Goal: Task Accomplishment & Management: Use online tool/utility

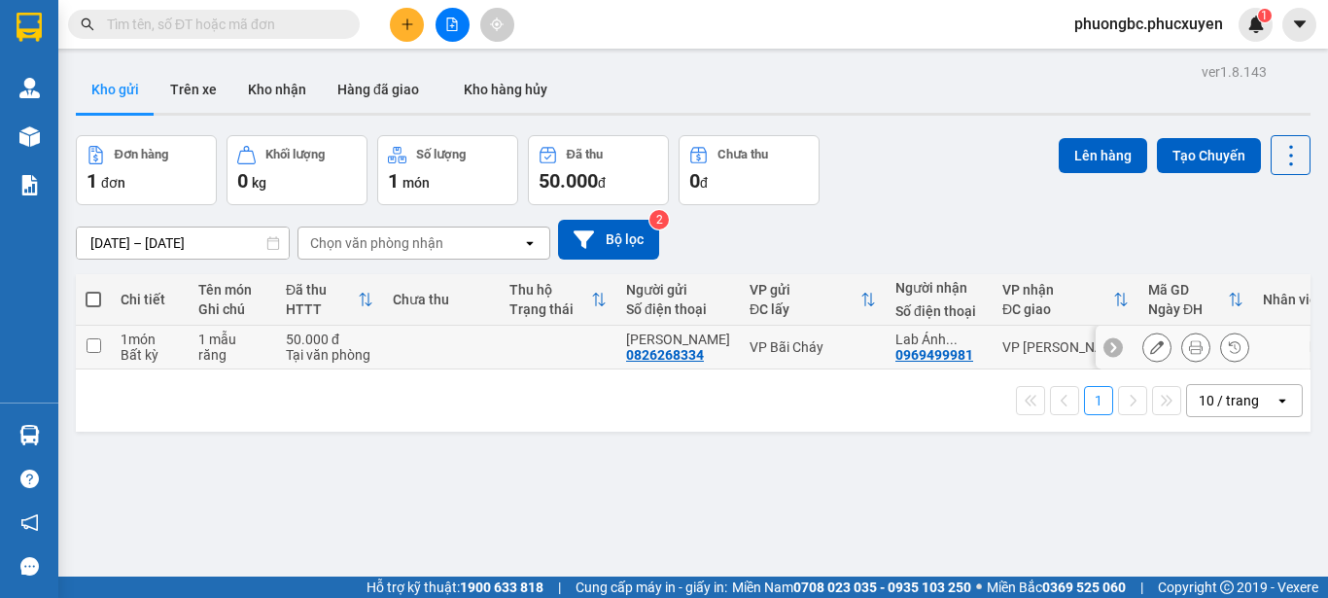
click at [96, 344] on input "checkbox" at bounding box center [94, 345] width 15 height 15
checkbox input "true"
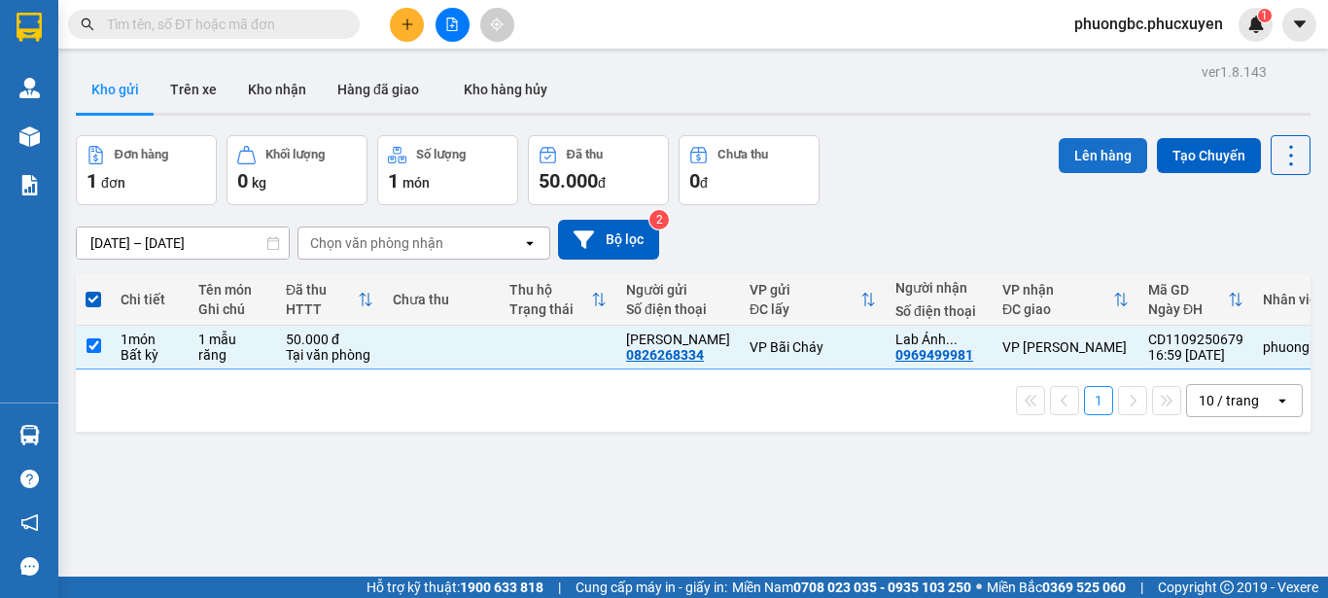
click at [1079, 157] on button "Lên hàng" at bounding box center [1103, 155] width 88 height 35
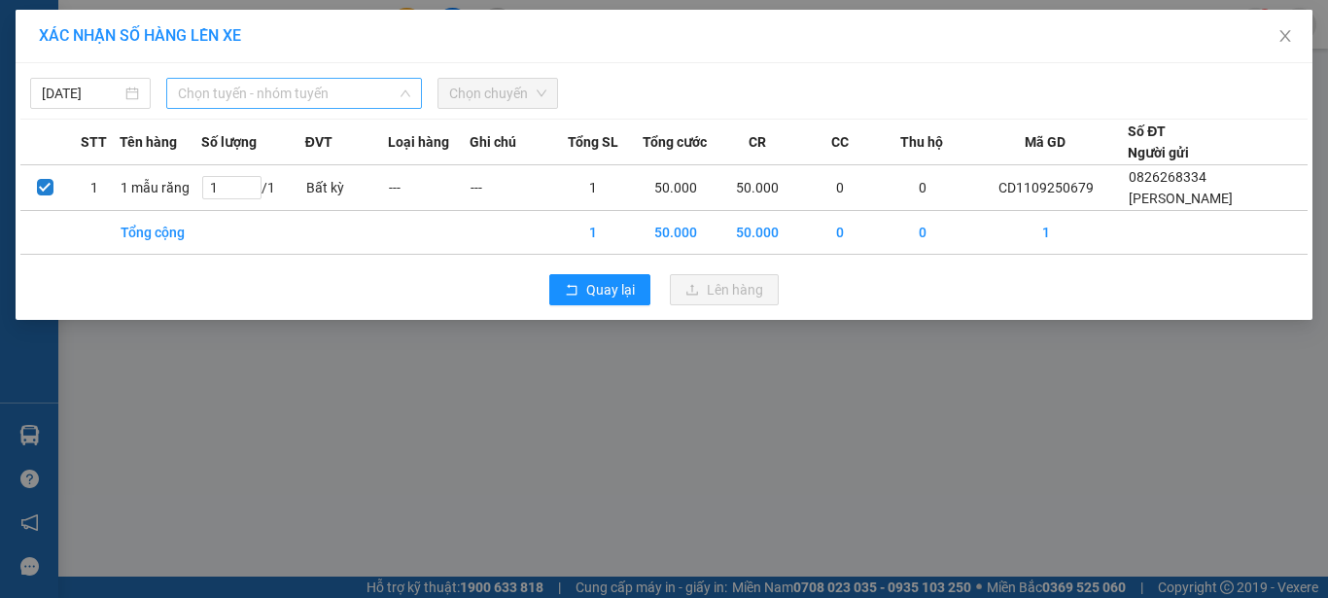
click at [345, 95] on span "Chọn tuyến - nhóm tuyến" at bounding box center [294, 93] width 232 height 29
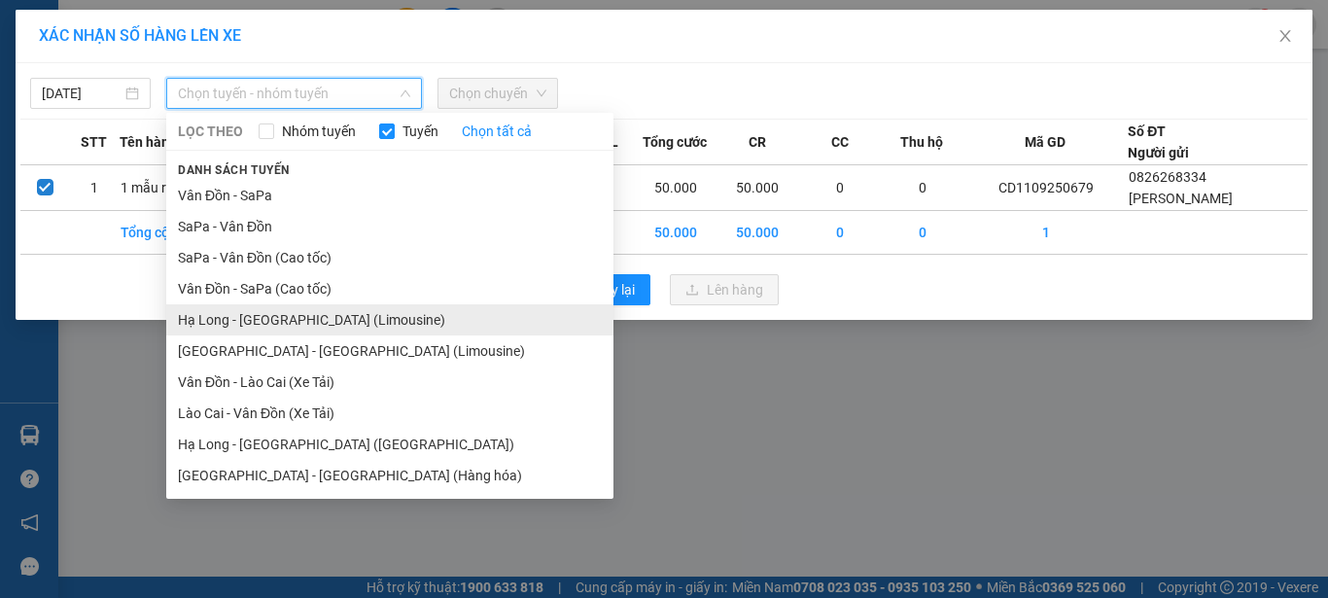
click at [289, 317] on li "Hạ Long - [GEOGRAPHIC_DATA] (Limousine)" at bounding box center [389, 319] width 447 height 31
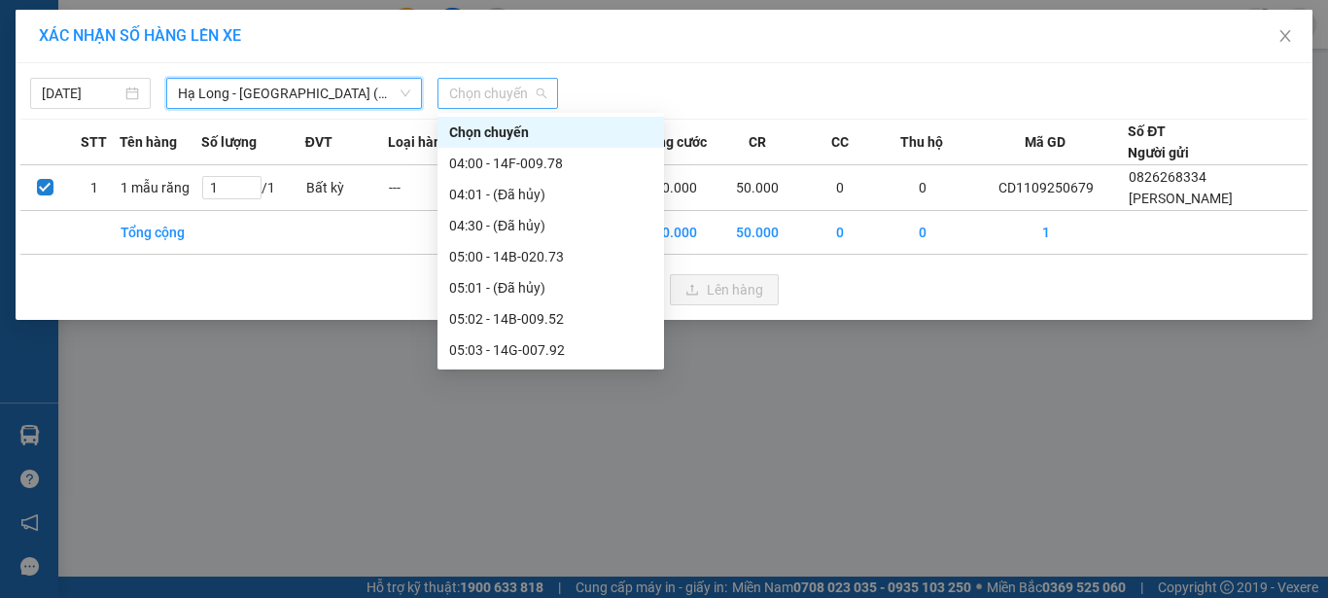
click at [510, 93] on span "Chọn chuyến" at bounding box center [497, 93] width 97 height 29
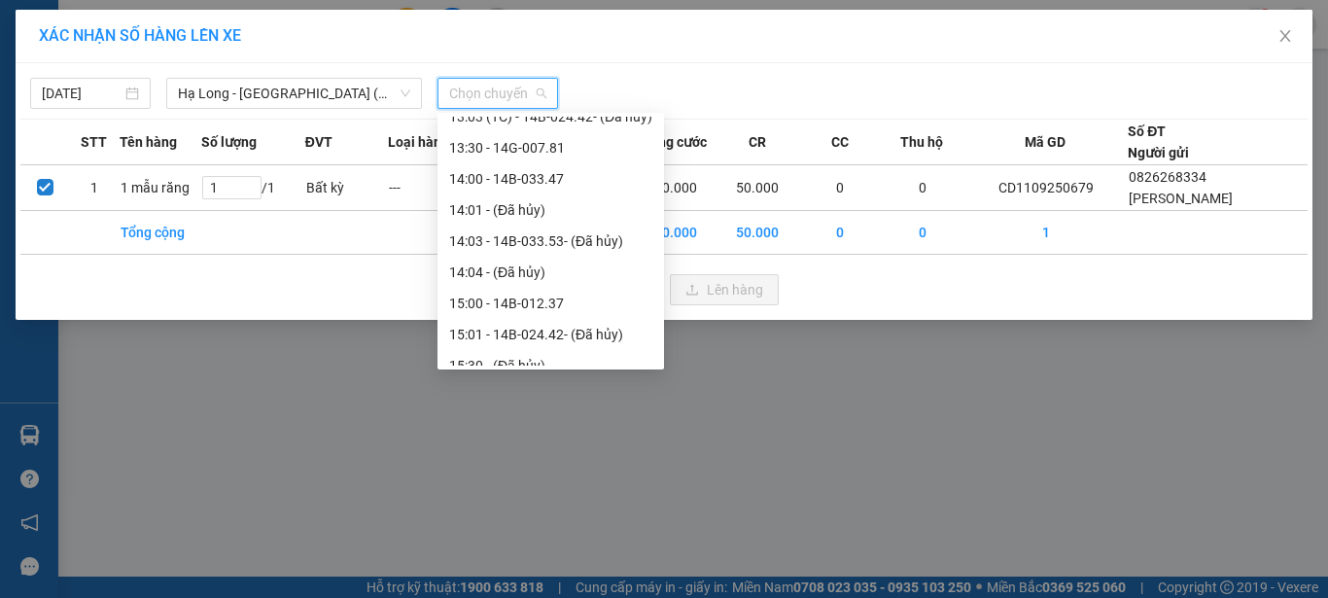
scroll to position [1459, 0]
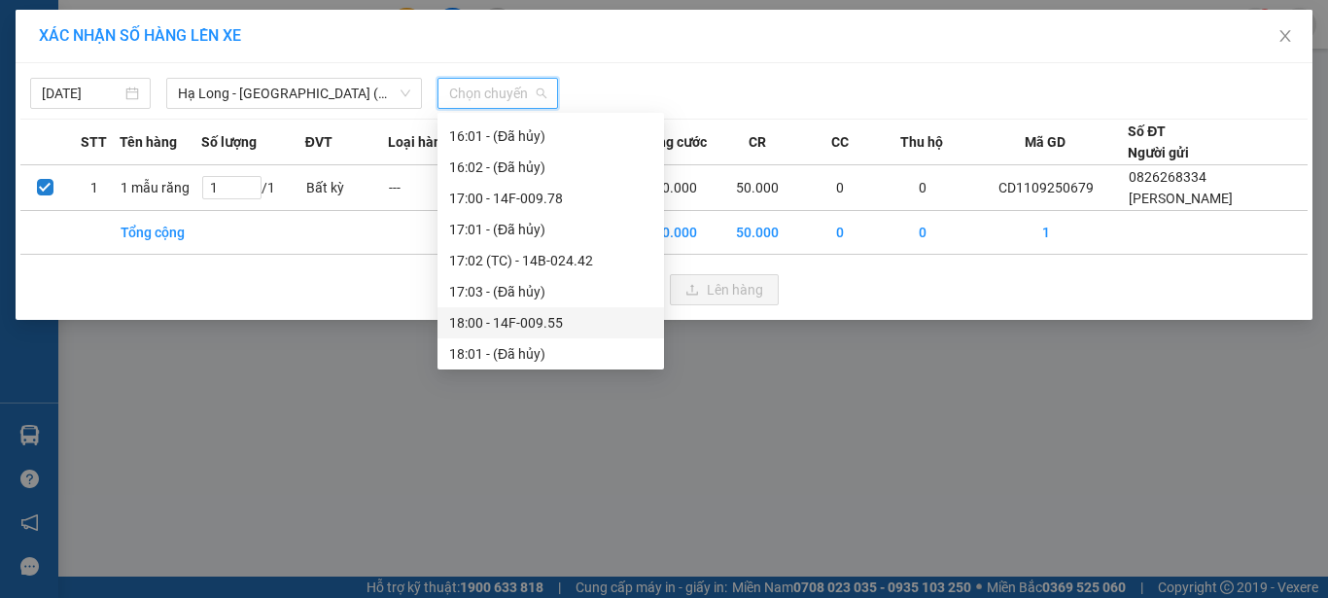
click at [518, 326] on div "18:00 - 14F-009.55" at bounding box center [550, 322] width 203 height 21
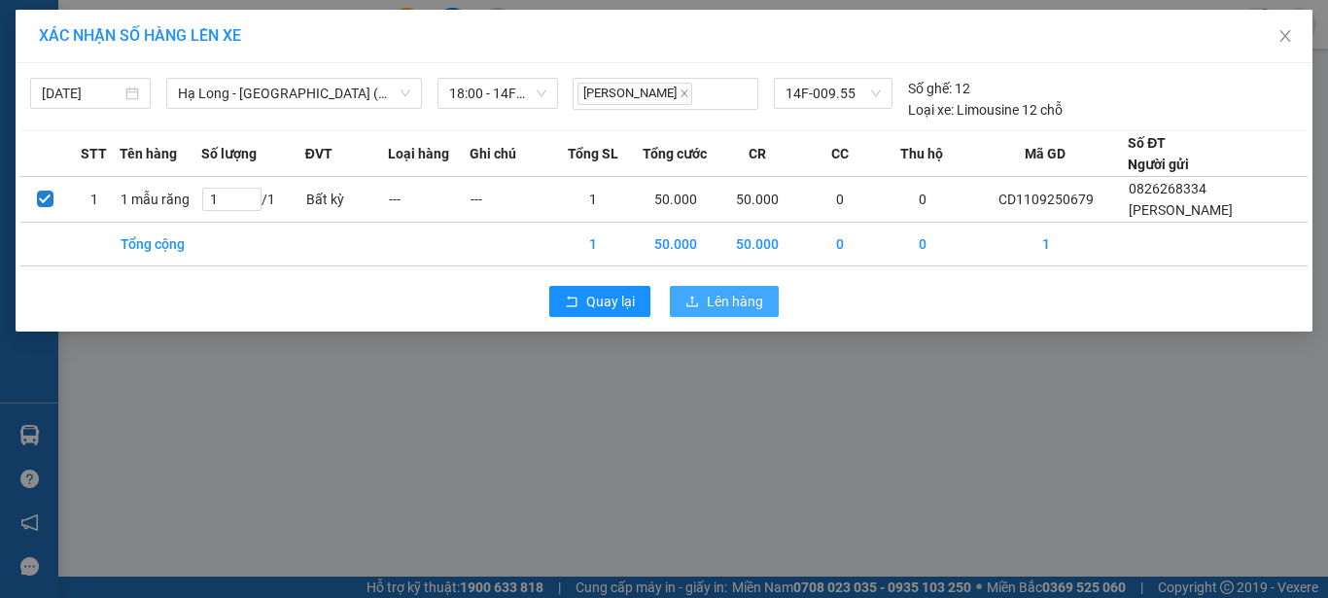
click at [713, 299] on span "Lên hàng" at bounding box center [735, 301] width 56 height 21
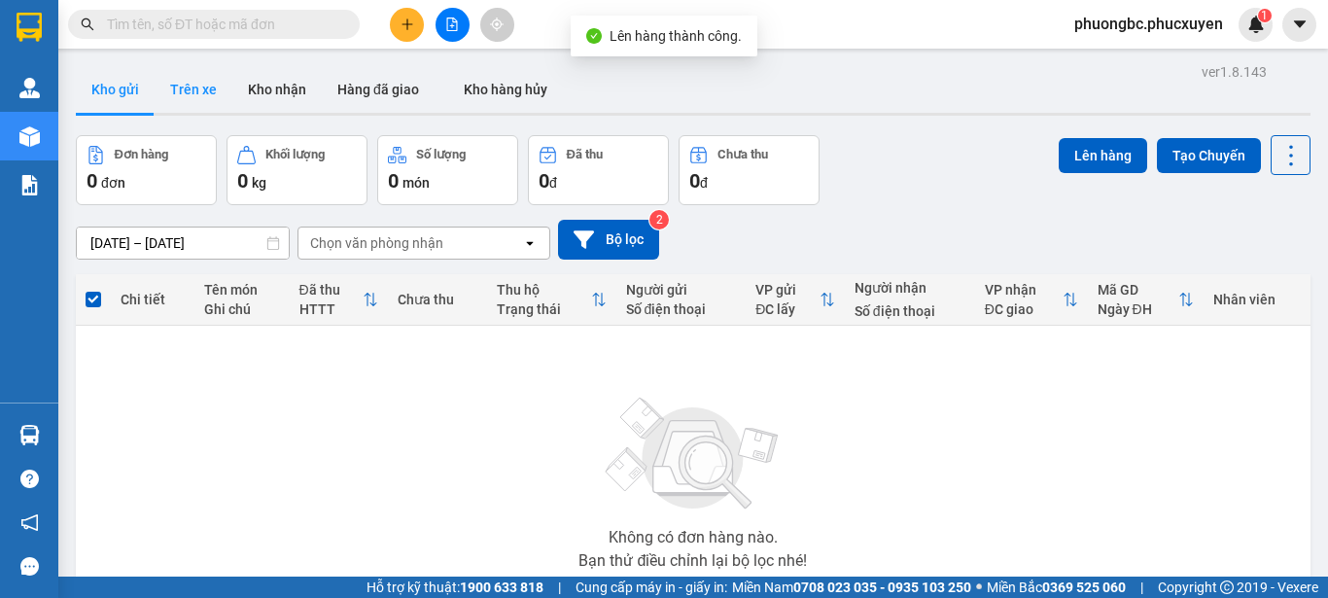
click at [195, 87] on button "Trên xe" at bounding box center [194, 89] width 78 height 47
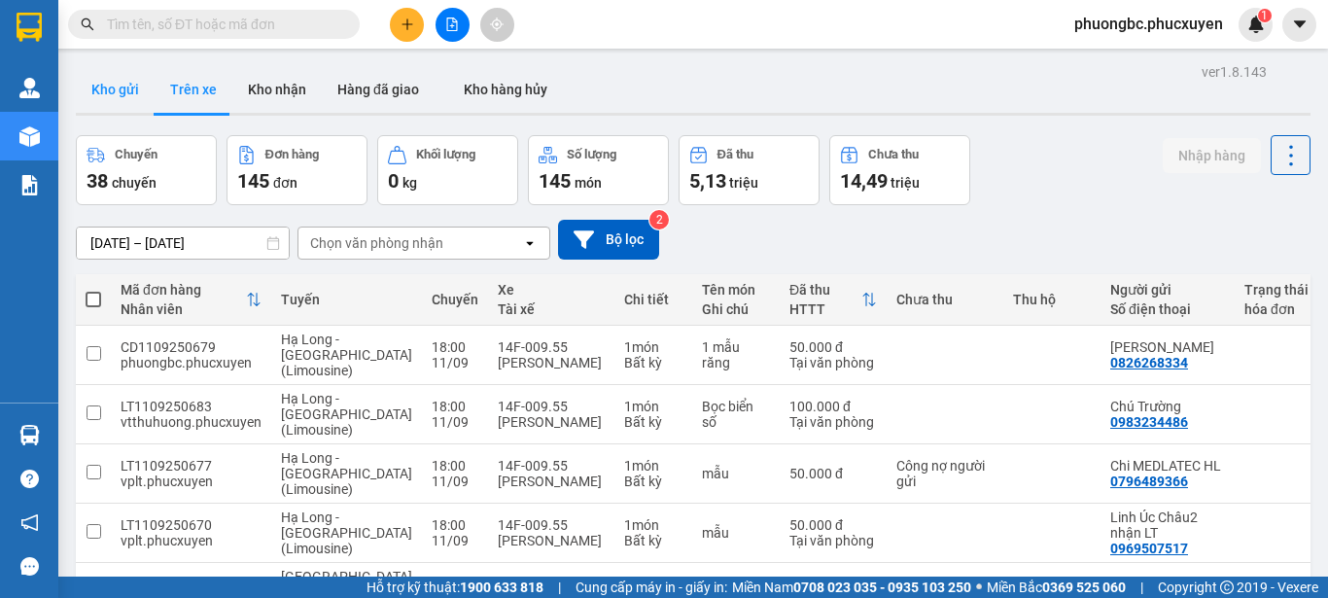
click at [116, 90] on button "Kho gửi" at bounding box center [115, 89] width 79 height 47
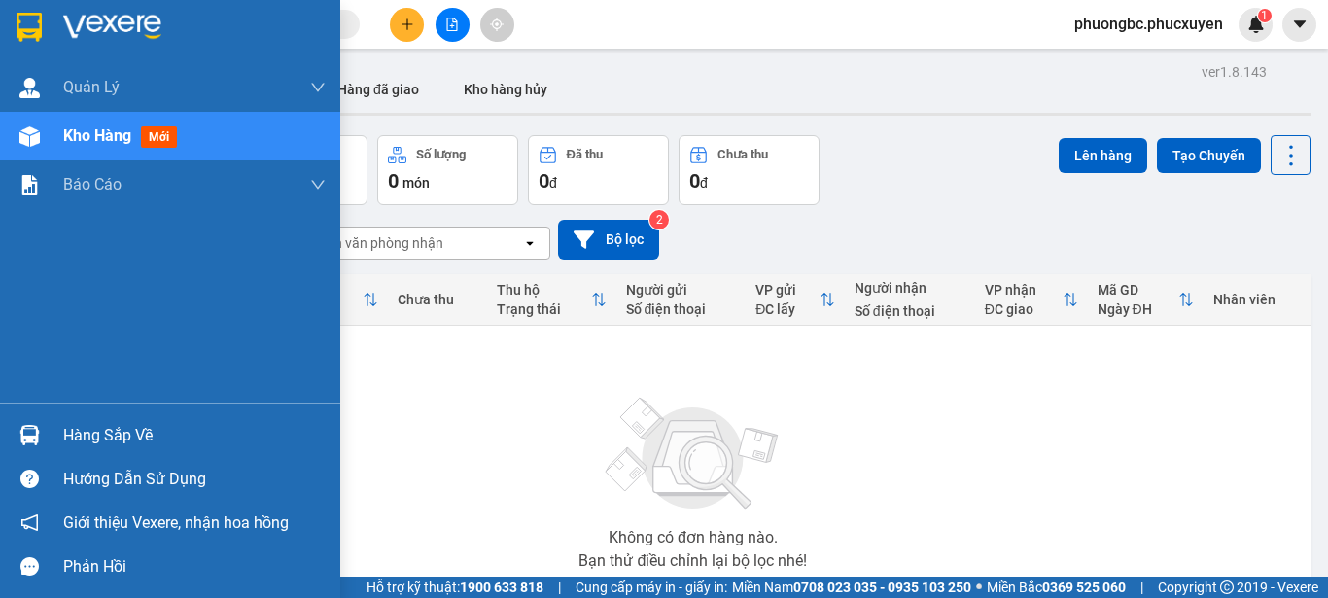
click at [94, 437] on div "Hàng sắp về" at bounding box center [194, 435] width 263 height 29
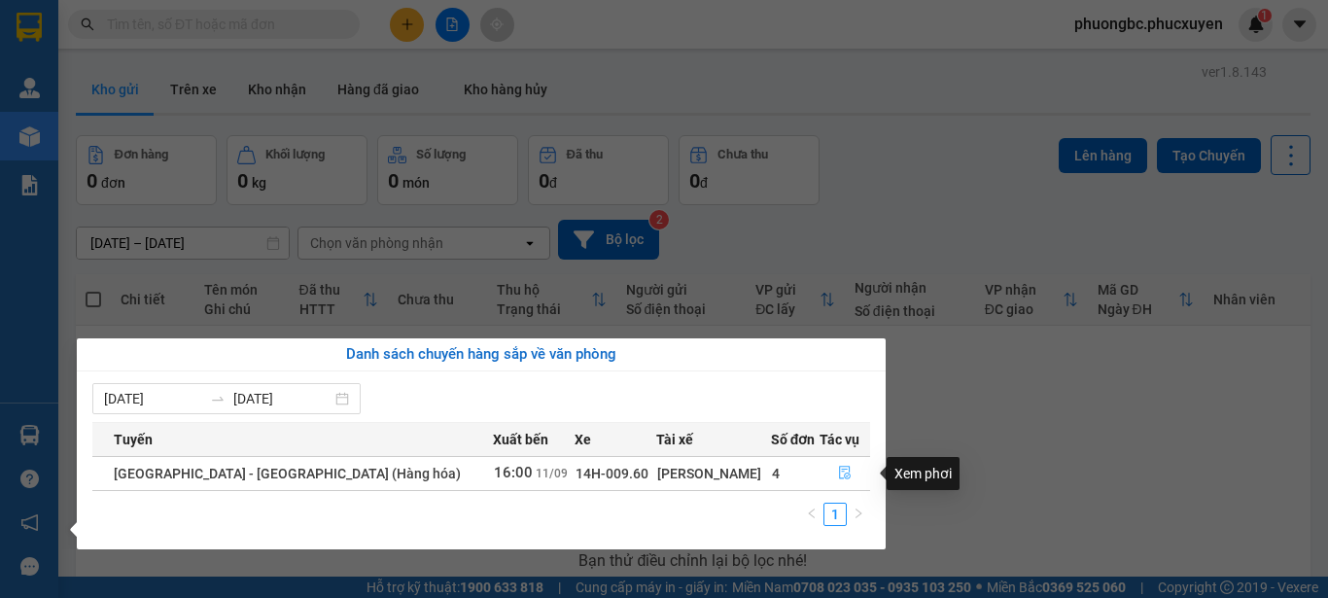
click at [838, 475] on icon "file-done" at bounding box center [845, 473] width 14 height 14
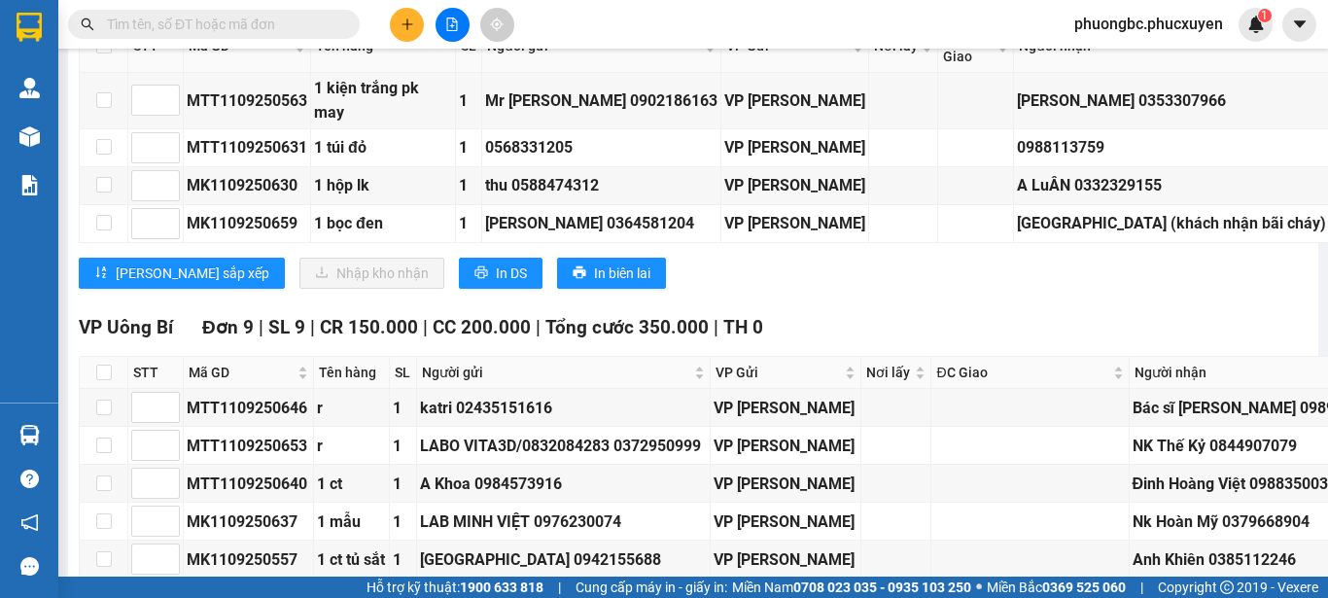
scroll to position [2820, 0]
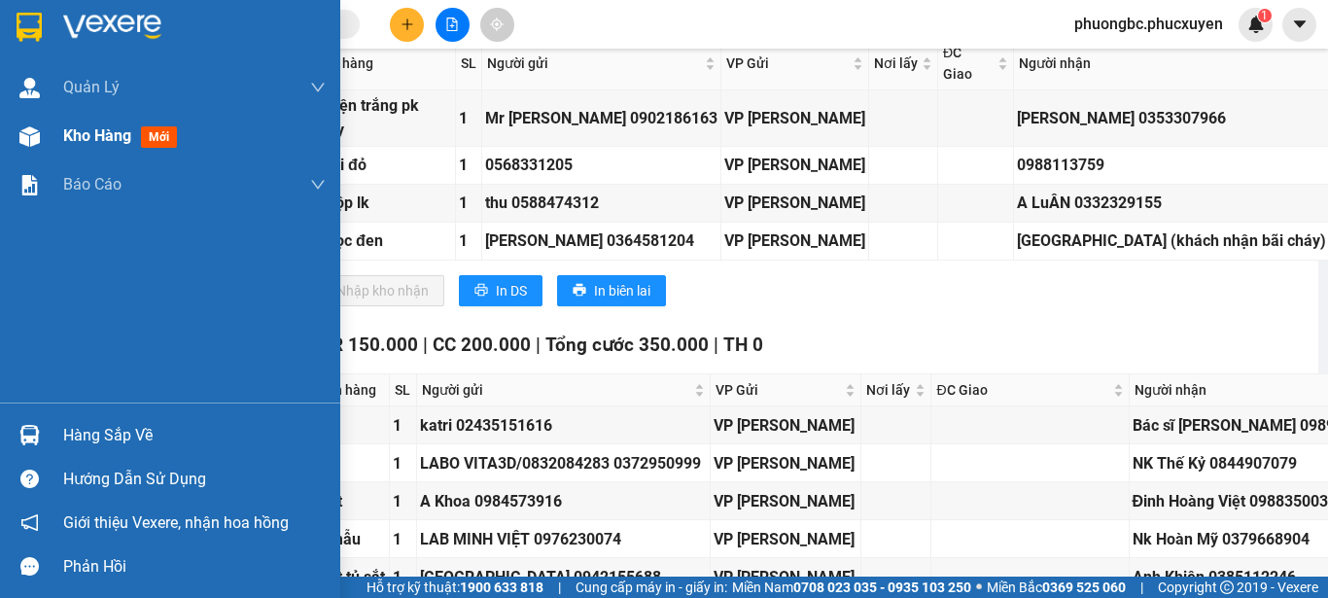
click at [101, 126] on span "Kho hàng" at bounding box center [97, 135] width 68 height 18
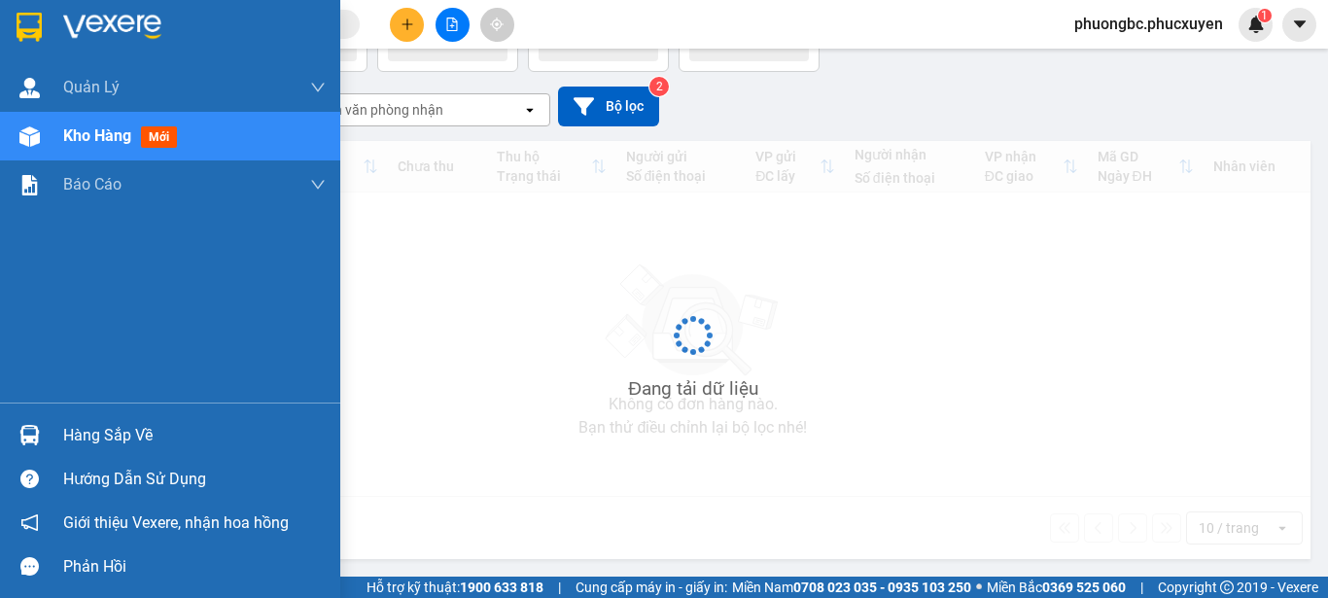
scroll to position [133, 0]
